Goal: Transaction & Acquisition: Obtain resource

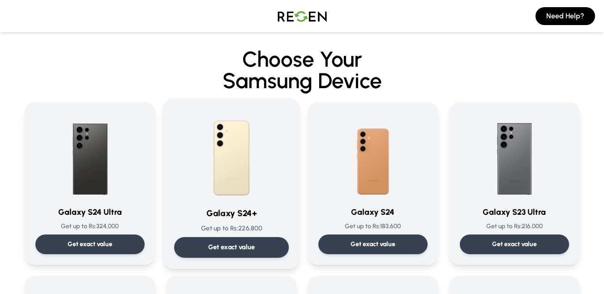
click at [227, 156] on img at bounding box center [231, 154] width 90 height 90
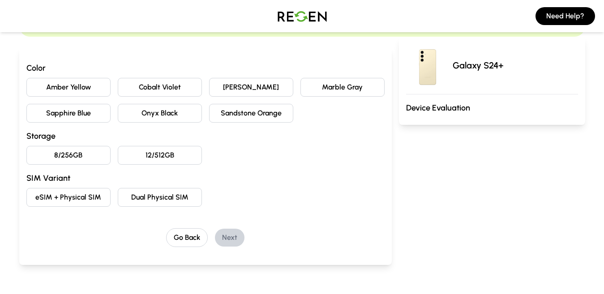
scroll to position [45, 0]
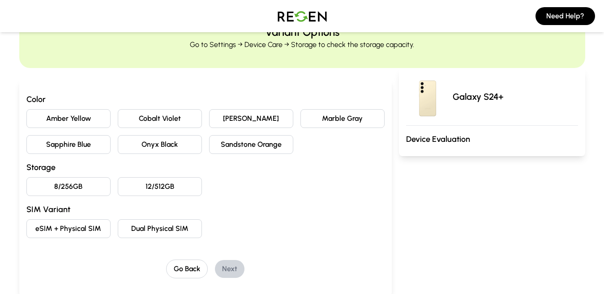
click at [161, 188] on button "12/512GB" at bounding box center [160, 186] width 84 height 19
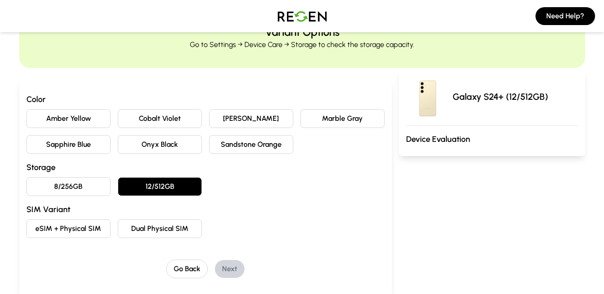
click at [142, 227] on button "Dual Physical SIM" at bounding box center [160, 228] width 84 height 19
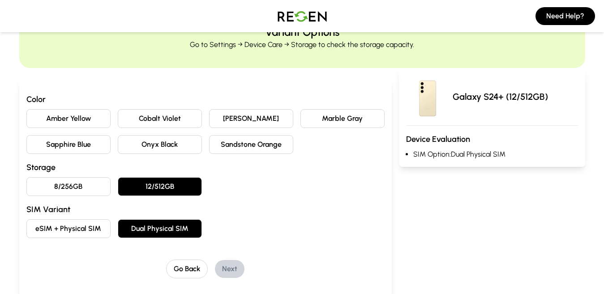
click at [169, 146] on button "Onyx Black" at bounding box center [160, 144] width 84 height 19
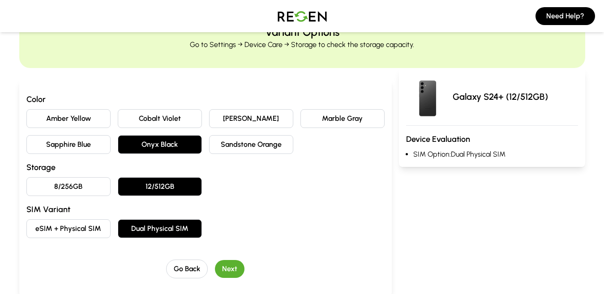
click at [231, 270] on button "Next" at bounding box center [230, 269] width 30 height 18
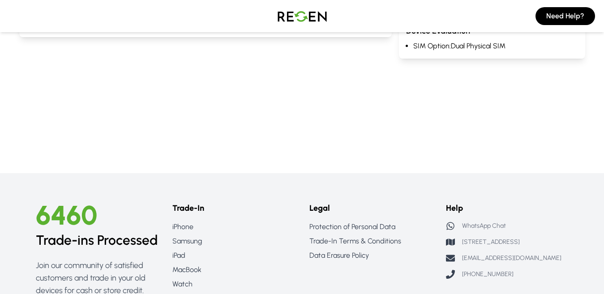
scroll to position [0, 0]
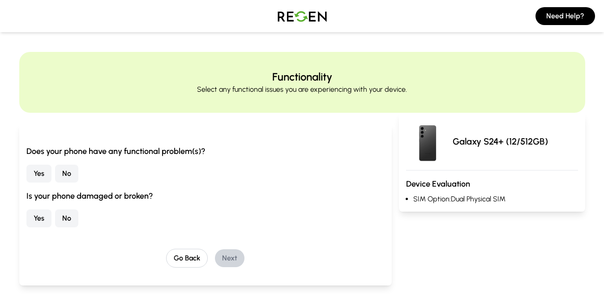
click at [294, 19] on img at bounding box center [302, 16] width 63 height 25
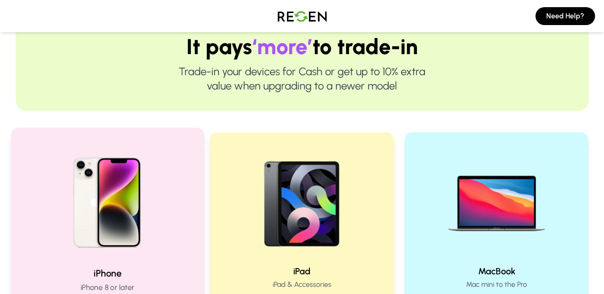
scroll to position [313, 0]
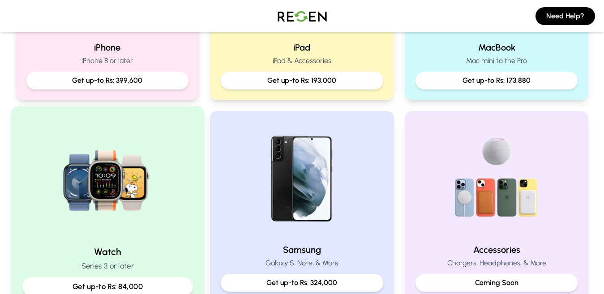
click at [140, 150] on img at bounding box center [107, 178] width 120 height 120
